Goal: Complete application form

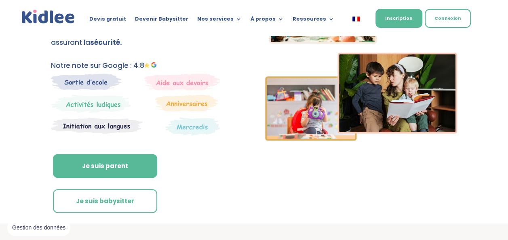
scroll to position [134, 0]
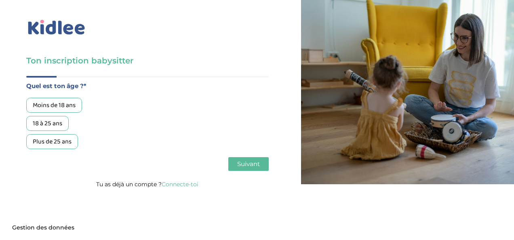
click at [44, 122] on div "18 à 25 ans" at bounding box center [47, 123] width 42 height 15
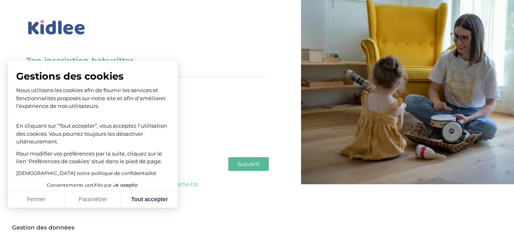
click at [244, 167] on span "Suivant" at bounding box center [248, 164] width 23 height 8
click at [149, 194] on button "Tout accepter" at bounding box center [149, 199] width 57 height 17
checkbox input "true"
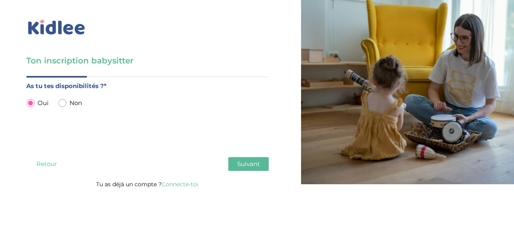
click at [239, 163] on span "Suivant" at bounding box center [248, 164] width 23 height 8
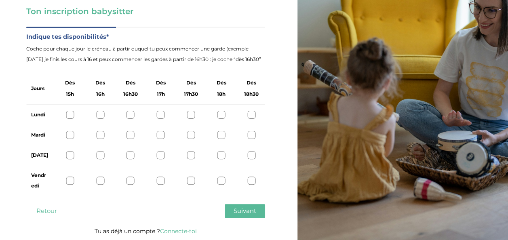
scroll to position [50, 0]
click at [45, 212] on button "Retour" at bounding box center [46, 211] width 40 height 14
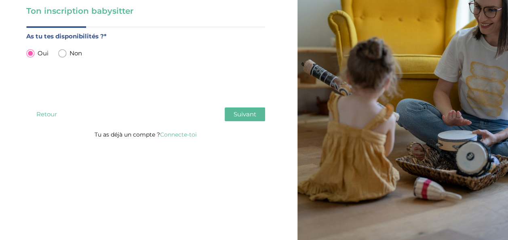
click at [68, 52] on div "Non" at bounding box center [70, 53] width 24 height 10
click at [67, 51] on div "Non" at bounding box center [70, 53] width 24 height 10
click at [62, 54] on input "radio" at bounding box center [62, 53] width 8 height 8
radio input "true"
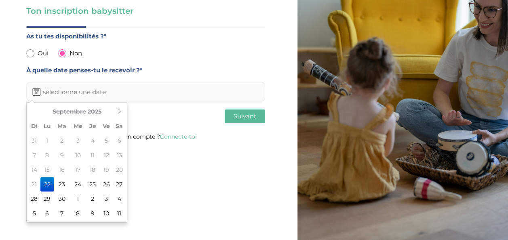
click at [92, 93] on input "text" at bounding box center [145, 91] width 239 height 19
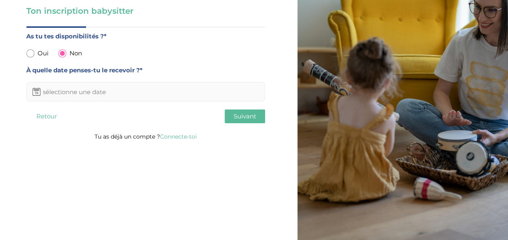
click at [169, 170] on div "Ton inscription babysitter Merci de vérifier que tous les champs sont remplis a…" at bounding box center [254, 95] width 520 height 290
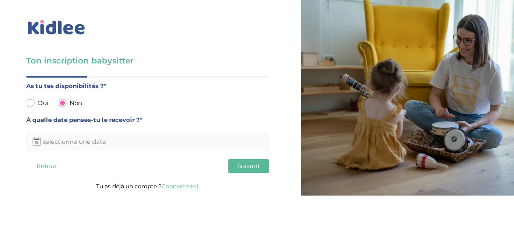
click at [141, 119] on label "À quelle date penses-tu le recevoir ?*" at bounding box center [147, 120] width 242 height 10
click at [33, 103] on input "radio" at bounding box center [30, 103] width 8 height 8
radio input "true"
radio input "false"
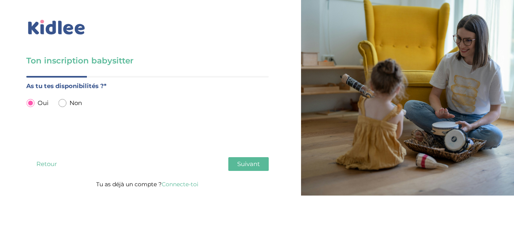
click at [254, 162] on span "Suivant" at bounding box center [248, 164] width 23 height 8
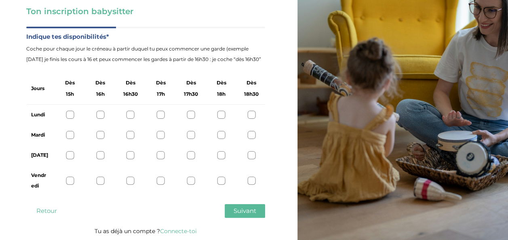
scroll to position [50, 0]
click at [161, 181] on div at bounding box center [161, 180] width 8 height 8
click at [253, 156] on div at bounding box center [251, 155] width 8 height 8
click at [250, 210] on span "Suivant" at bounding box center [244, 210] width 23 height 8
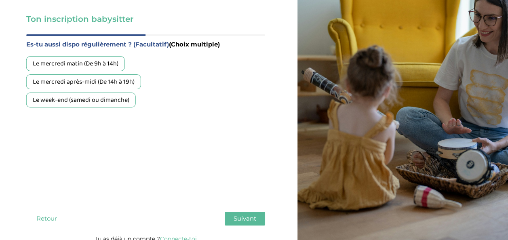
scroll to position [41, 0]
click at [62, 103] on div "Le week-end (samedi ou dimanche)" at bounding box center [80, 100] width 109 height 15
click at [55, 71] on div "Le mercredi matin (De 9h à 14h)" at bounding box center [75, 64] width 99 height 15
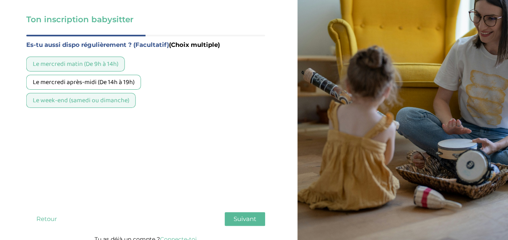
click at [57, 86] on div "Le mercredi après-midi (De 14h à 19h)" at bounding box center [83, 82] width 115 height 15
click at [237, 214] on button "Suivant" at bounding box center [245, 219] width 40 height 14
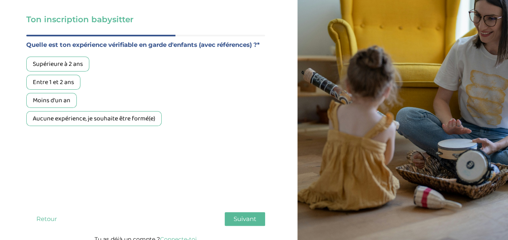
click at [55, 115] on div "Aucune expérience, je souhaite être formé(e)" at bounding box center [93, 118] width 135 height 15
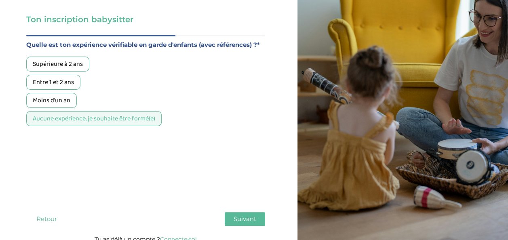
click at [238, 214] on button "Suivant" at bounding box center [245, 219] width 40 height 14
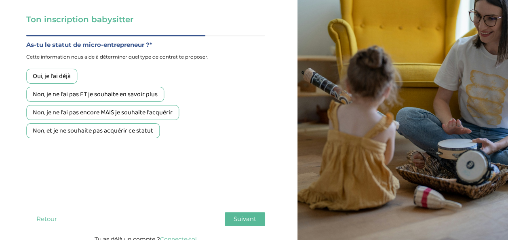
click at [47, 132] on div "Non, et je ne souhaite pas acquérir ce statut" at bounding box center [92, 130] width 133 height 15
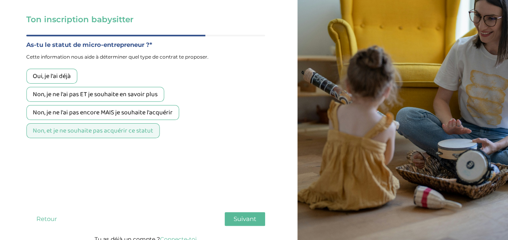
click at [239, 218] on span "Suivant" at bounding box center [244, 219] width 23 height 8
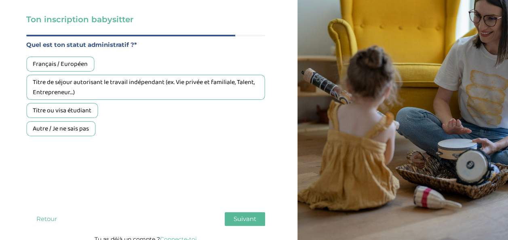
click at [46, 67] on div "Français / Européen" at bounding box center [60, 64] width 68 height 15
click at [244, 221] on span "Suivant" at bounding box center [244, 219] width 23 height 8
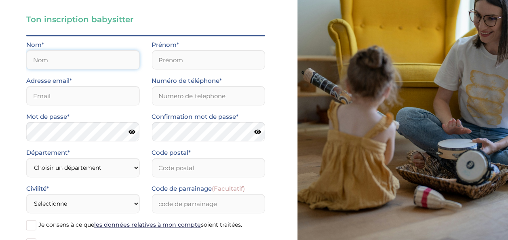
click at [44, 58] on input "text" at bounding box center [82, 59] width 113 height 19
type input "graillot"
type input "yanael"
type input "yanaelgraillot12@gmail.com"
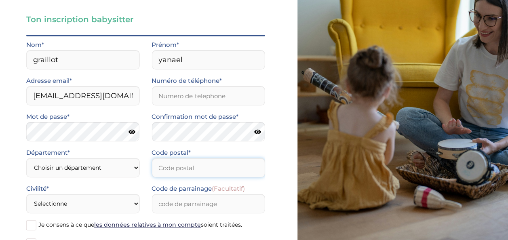
type input "94400"
click at [164, 98] on input "Numéro de téléphone*" at bounding box center [207, 95] width 113 height 19
type input "0783306692"
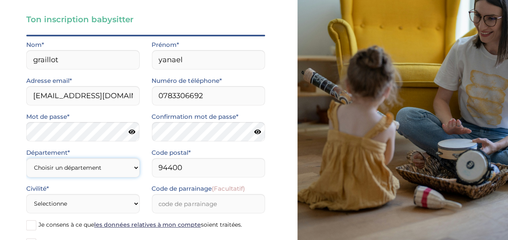
click at [64, 166] on select "Choisir un département Paris (75) Hauts-de-Seine (92) Yvelines (78) Val-de-Marn…" at bounding box center [82, 167] width 113 height 19
select select "94"
click at [26, 158] on select "Choisir un département Paris (75) Hauts-de-Seine (92) Yvelines (78) Val-de-Marn…" at bounding box center [82, 167] width 113 height 19
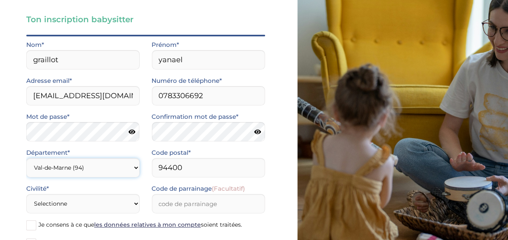
scroll to position [110, 0]
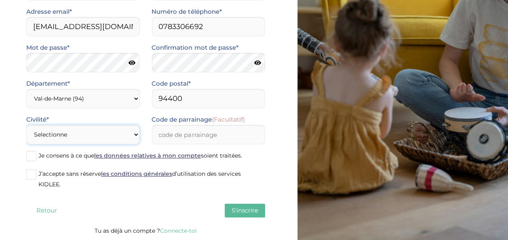
click at [88, 136] on select "Selectionne Mr Mme" at bounding box center [82, 134] width 113 height 19
select select "1"
click at [26, 125] on select "Selectionne Mr Mme" at bounding box center [82, 134] width 113 height 19
click at [172, 134] on input "Code de parrainage (Facultatif)" at bounding box center [207, 134] width 113 height 19
click at [27, 156] on span at bounding box center [31, 156] width 10 height 10
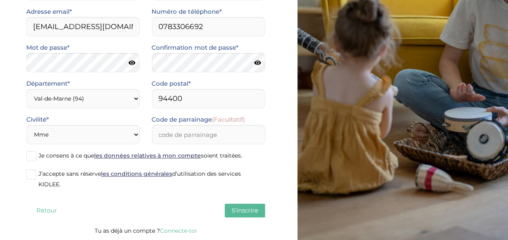
click at [0, 0] on input "Je consens à ce que les données relatives à mon compte soient traitées." at bounding box center [0, 0] width 0 height 0
click at [29, 172] on span at bounding box center [31, 174] width 10 height 10
click at [0, 0] on input "J’accepte sans réserve les conditions générales d’utilisation des services KIDL…" at bounding box center [0, 0] width 0 height 0
click at [235, 207] on span "S'inscrire" at bounding box center [244, 210] width 27 height 8
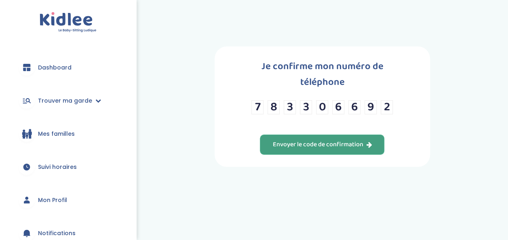
click at [335, 140] on div "Envoyer le code de confirmation" at bounding box center [321, 144] width 99 height 9
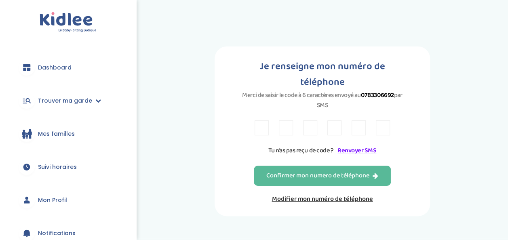
click at [259, 128] on input "text" at bounding box center [261, 127] width 14 height 15
type input "n"
type input "l"
type input "N"
type input "L"
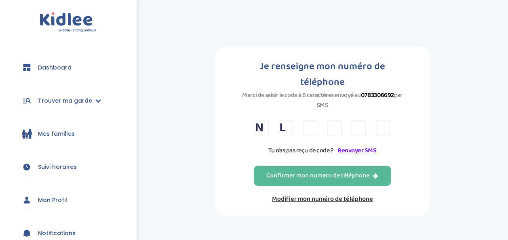
type input "2"
type input "H"
type input "N"
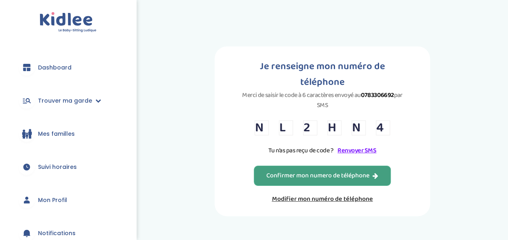
type input "4"
click at [306, 179] on div "Confirmer mon numero de téléphone" at bounding box center [322, 175] width 112 height 9
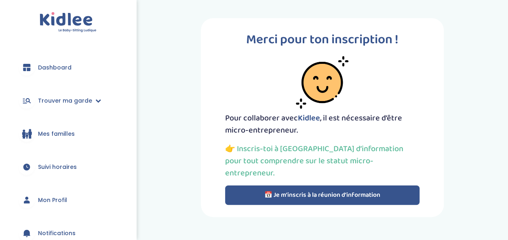
click at [306, 185] on button "📅 Je m’inscris à la réunion d’information" at bounding box center [322, 194] width 194 height 19
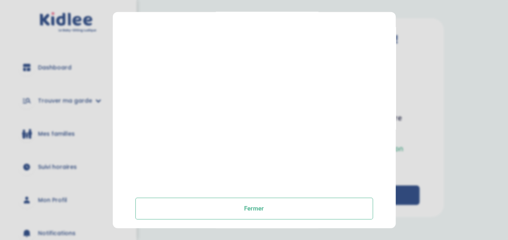
scroll to position [195, 0]
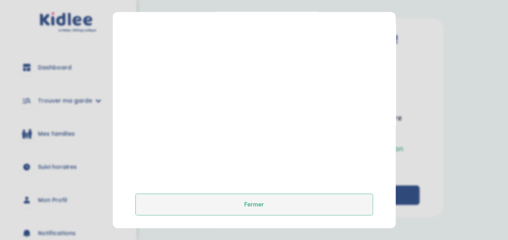
click at [285, 196] on button "Fermer" at bounding box center [253, 204] width 237 height 22
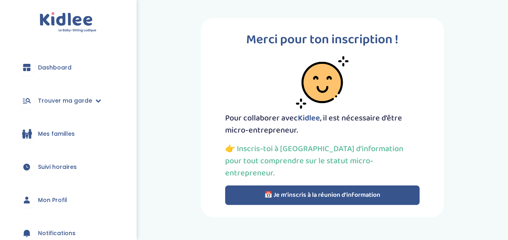
click at [269, 185] on button "📅 Je m’inscris à la réunion d’information" at bounding box center [322, 194] width 194 height 19
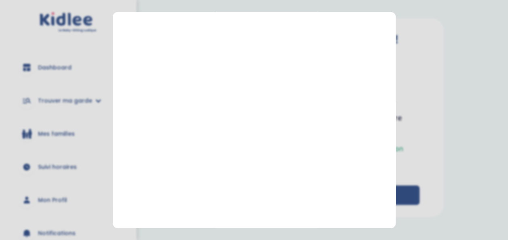
scroll to position [115, 0]
click at [452, 89] on section "Prendre rendez-vous Fermer" at bounding box center [254, 120] width 508 height 240
click at [462, 153] on section "Prendre rendez-vous Fermer" at bounding box center [254, 120] width 508 height 240
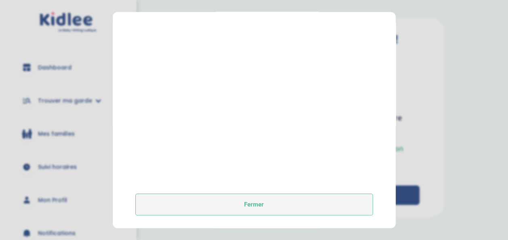
click at [260, 202] on button "Fermer" at bounding box center [253, 204] width 237 height 22
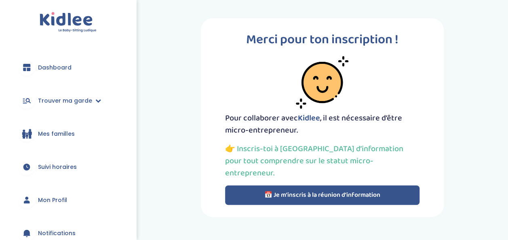
click at [48, 139] on link "Mes familles" at bounding box center [68, 133] width 112 height 29
